Goal: Check status

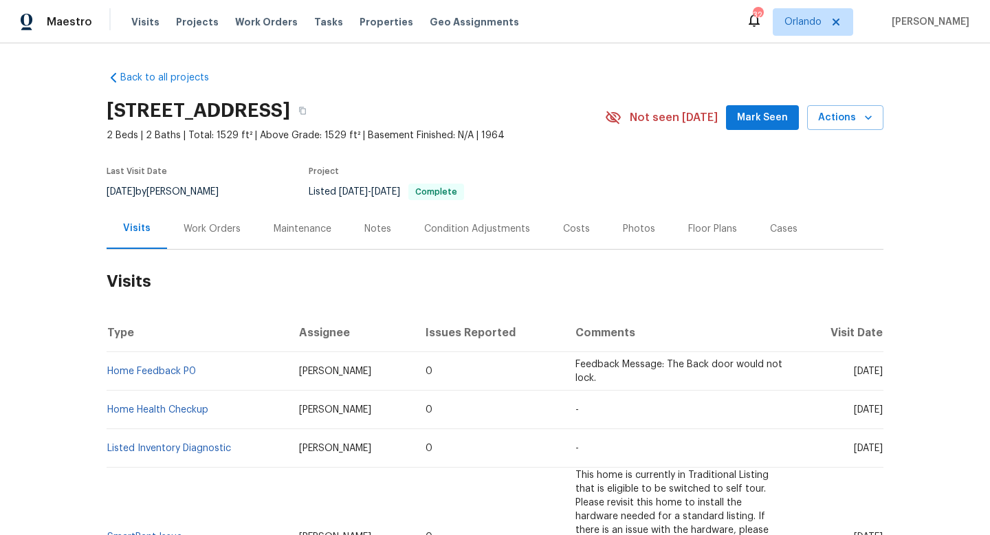
click at [180, 188] on div "[DATE] by [PERSON_NAME]" at bounding box center [171, 192] width 129 height 17
copy div "[DATE] by [PERSON_NAME]"
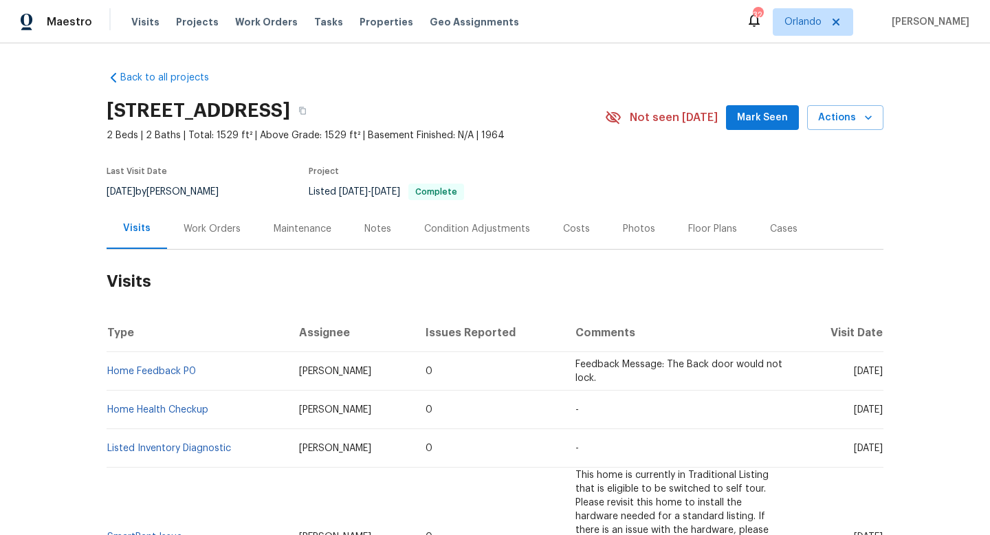
click at [221, 232] on div "Work Orders" at bounding box center [212, 229] width 57 height 14
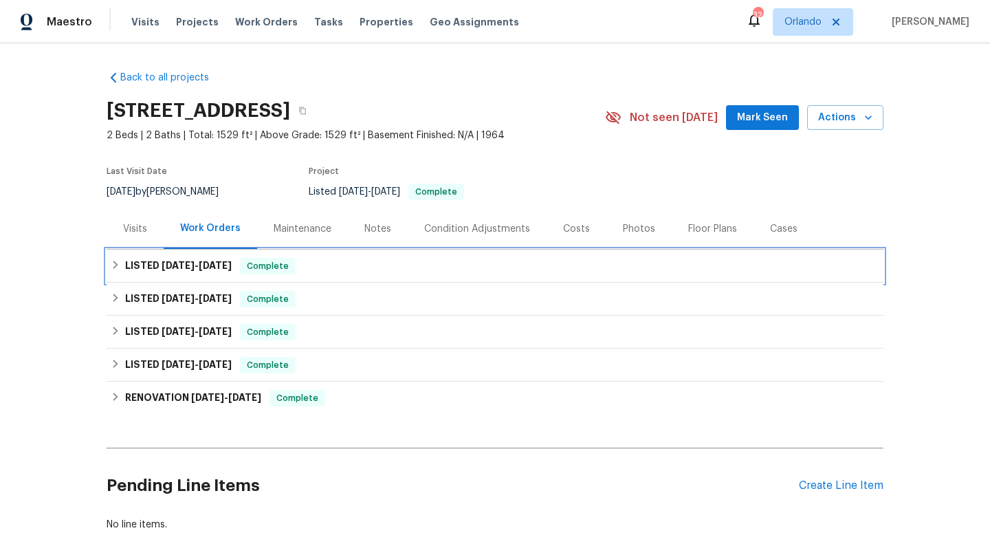
click at [185, 279] on div "LISTED [DATE] - [DATE] Complete" at bounding box center [495, 266] width 777 height 33
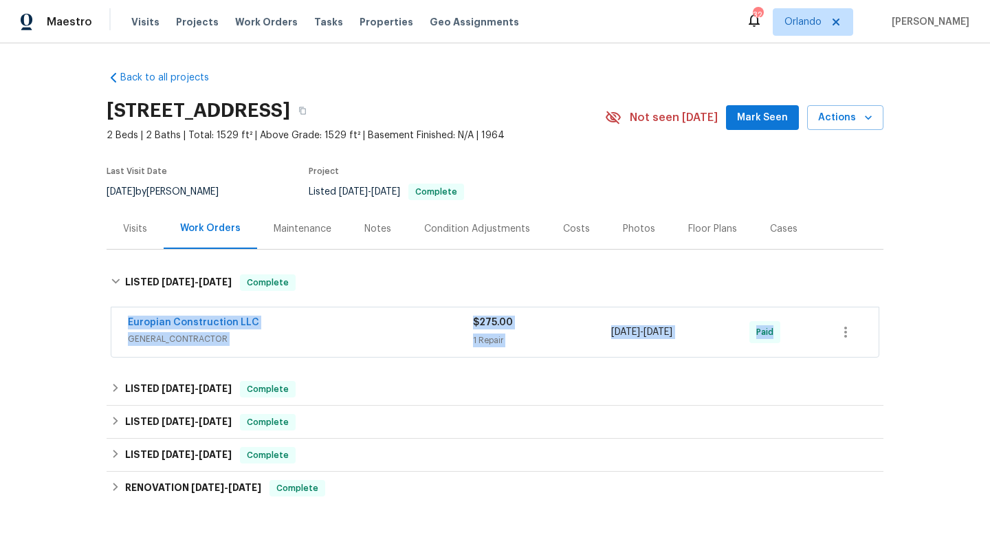
drag, startPoint x: 124, startPoint y: 314, endPoint x: 816, endPoint y: 332, distance: 692.8
click at [816, 332] on div "Europian Construction LLC GENERAL_CONTRACTOR $275.00 1 Repair [DATE] - [DATE] P…" at bounding box center [495, 332] width 768 height 50
copy div "Europian Construction LLC GENERAL_CONTRACTOR $275.00 1 Repair [DATE] - [DATE] P…"
